Goal: Task Accomplishment & Management: Use online tool/utility

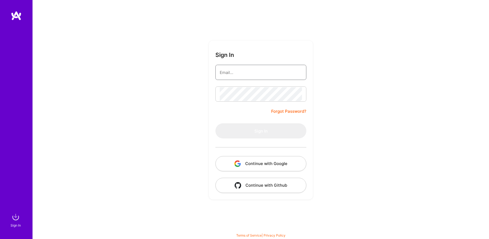
click at [226, 76] on input "email" at bounding box center [261, 72] width 82 height 14
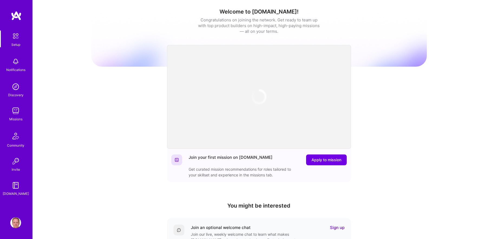
click at [85, 97] on div "Welcome to [DOMAIN_NAME]! Congratulations on joining the network. Get ready to …" at bounding box center [259, 178] width 452 height 356
click at [10, 113] on img at bounding box center [15, 110] width 11 height 11
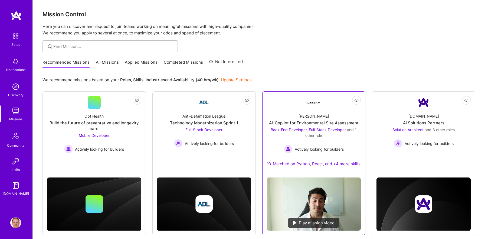
click at [308, 124] on div "AI-Copilot for Environmental Site Assessment" at bounding box center [314, 123] width 90 height 6
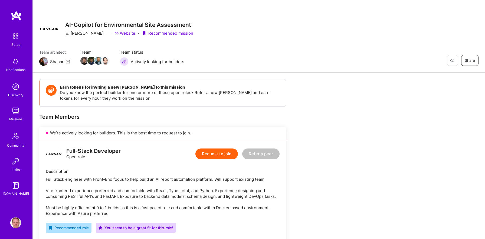
click at [114, 34] on link "Website" at bounding box center [124, 33] width 21 height 6
click at [174, 156] on div "Full-Stack Developer Open role Request to join Refer a peer" at bounding box center [163, 154] width 234 height 16
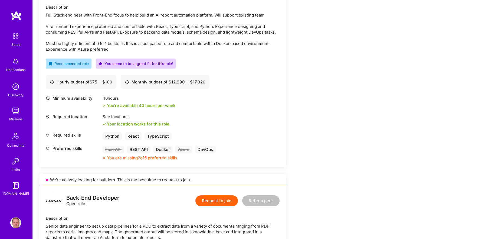
scroll to position [185, 0]
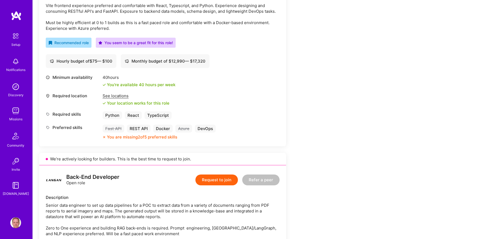
click at [116, 96] on div "See locations" at bounding box center [136, 96] width 67 height 6
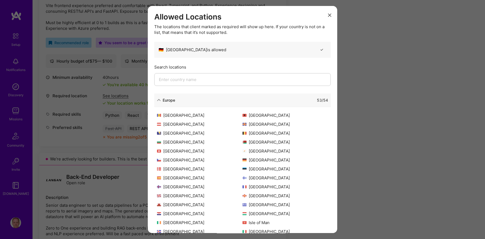
click at [116, 96] on div "Allowed Locations The locations that client marked as required will show up her…" at bounding box center [242, 119] width 485 height 239
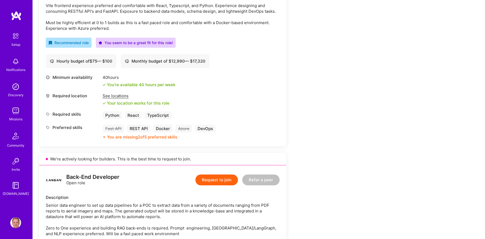
click at [116, 96] on div "See locations" at bounding box center [136, 96] width 67 height 6
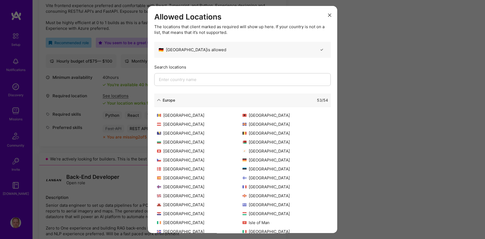
click at [116, 96] on div "Allowed Locations The locations that client marked as required will show up her…" at bounding box center [242, 119] width 485 height 239
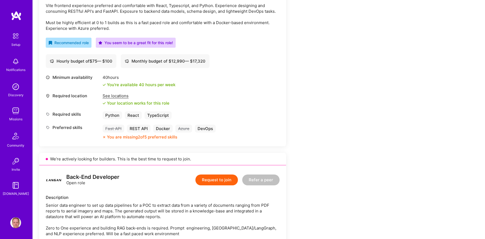
click at [127, 137] on div "You are missing 2 of 5 preferred skills" at bounding box center [142, 137] width 70 height 6
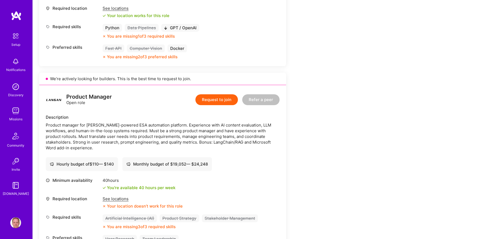
scroll to position [508, 0]
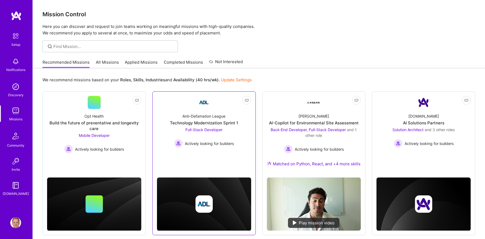
click at [221, 109] on div "Anti-Defamation League Technology Modernization Sprint 1 Full-Stack Developer A…" at bounding box center [204, 128] width 94 height 39
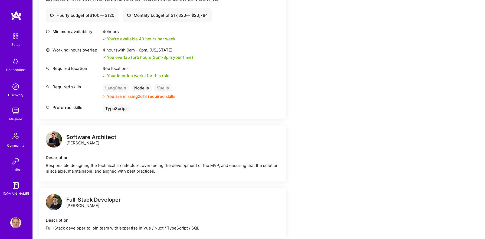
scroll to position [148, 0]
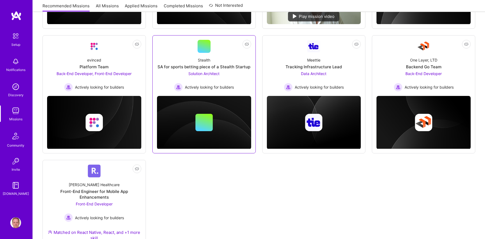
scroll to position [198, 0]
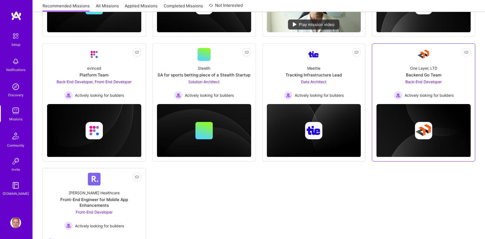
click at [421, 61] on div "One Layer, LTD Backend Go Team Back-End Developer Actively looking for builders" at bounding box center [423, 80] width 94 height 39
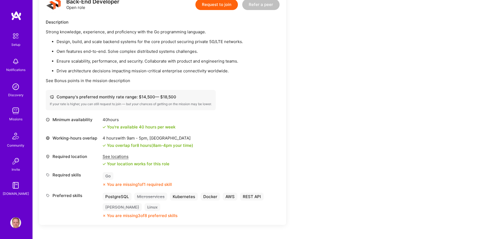
scroll to position [142, 0]
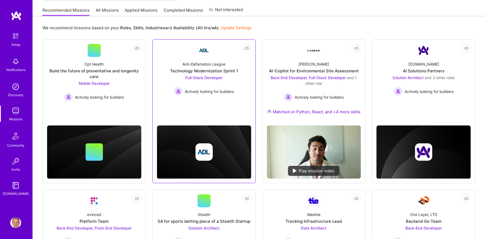
scroll to position [45, 0]
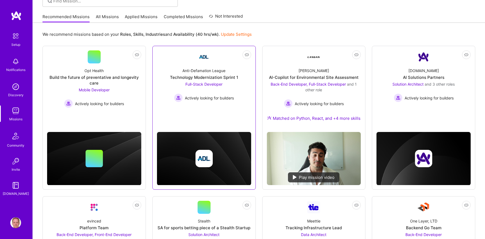
click at [211, 80] on div "Technology Modernization Sprint 1" at bounding box center [204, 77] width 68 height 6
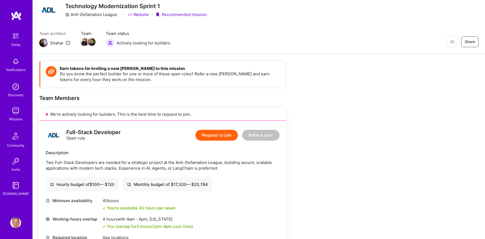
scroll to position [81, 0]
